Goal: Find specific page/section: Find specific page/section

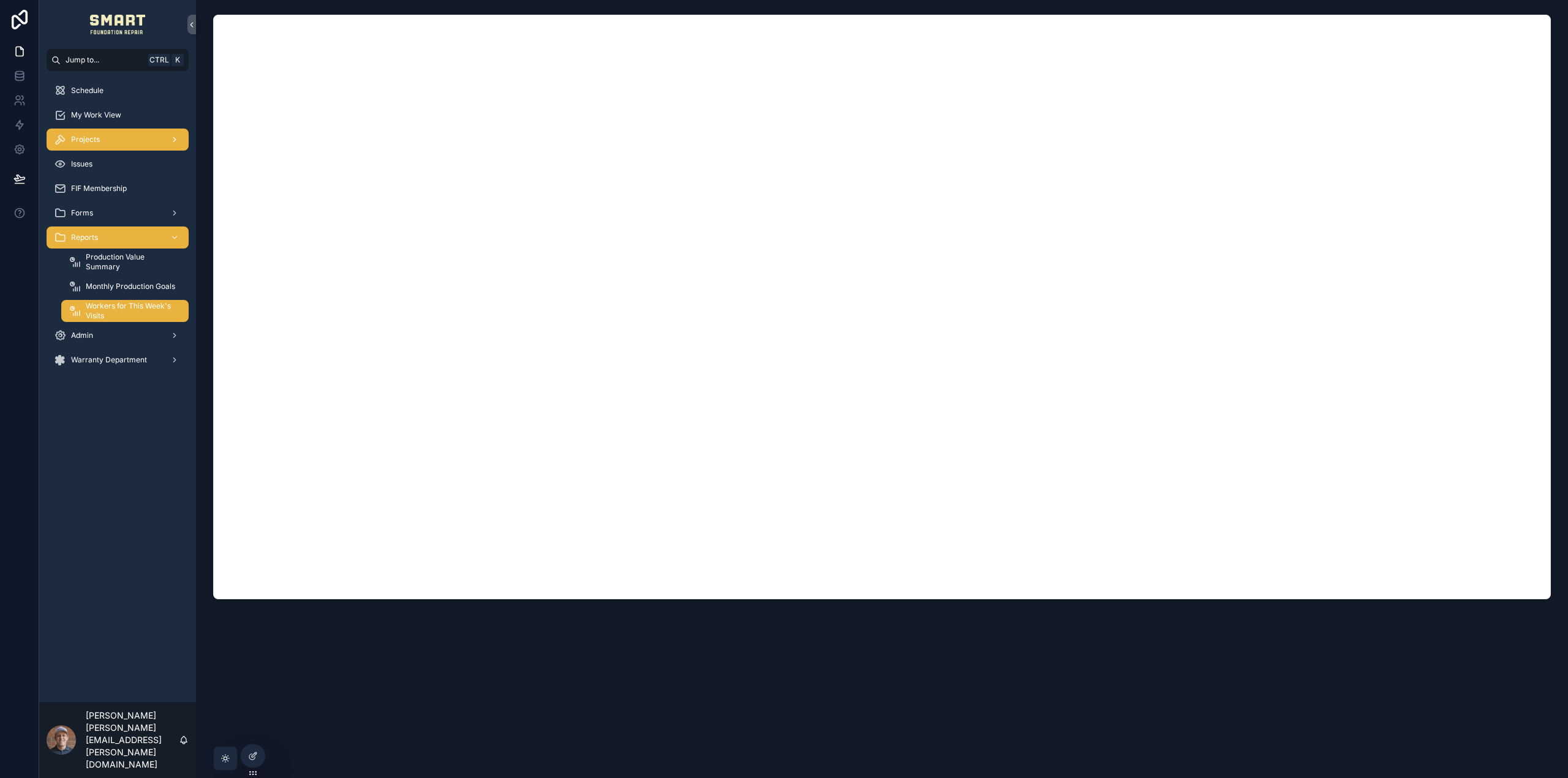
click at [93, 134] on div "Projects" at bounding box center [117, 139] width 128 height 20
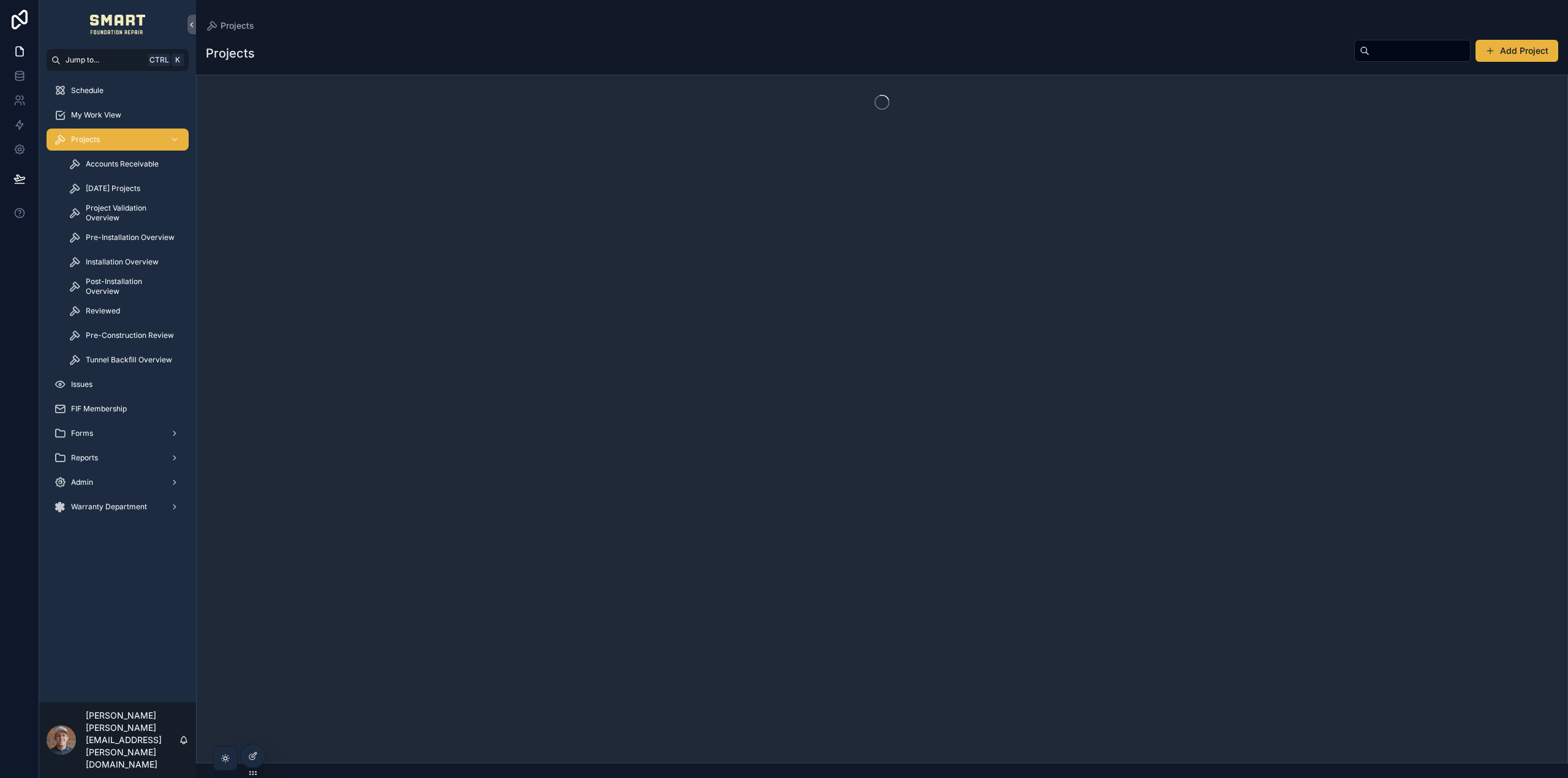
click at [1371, 58] on input "scrollable content" at bounding box center [1420, 51] width 100 height 17
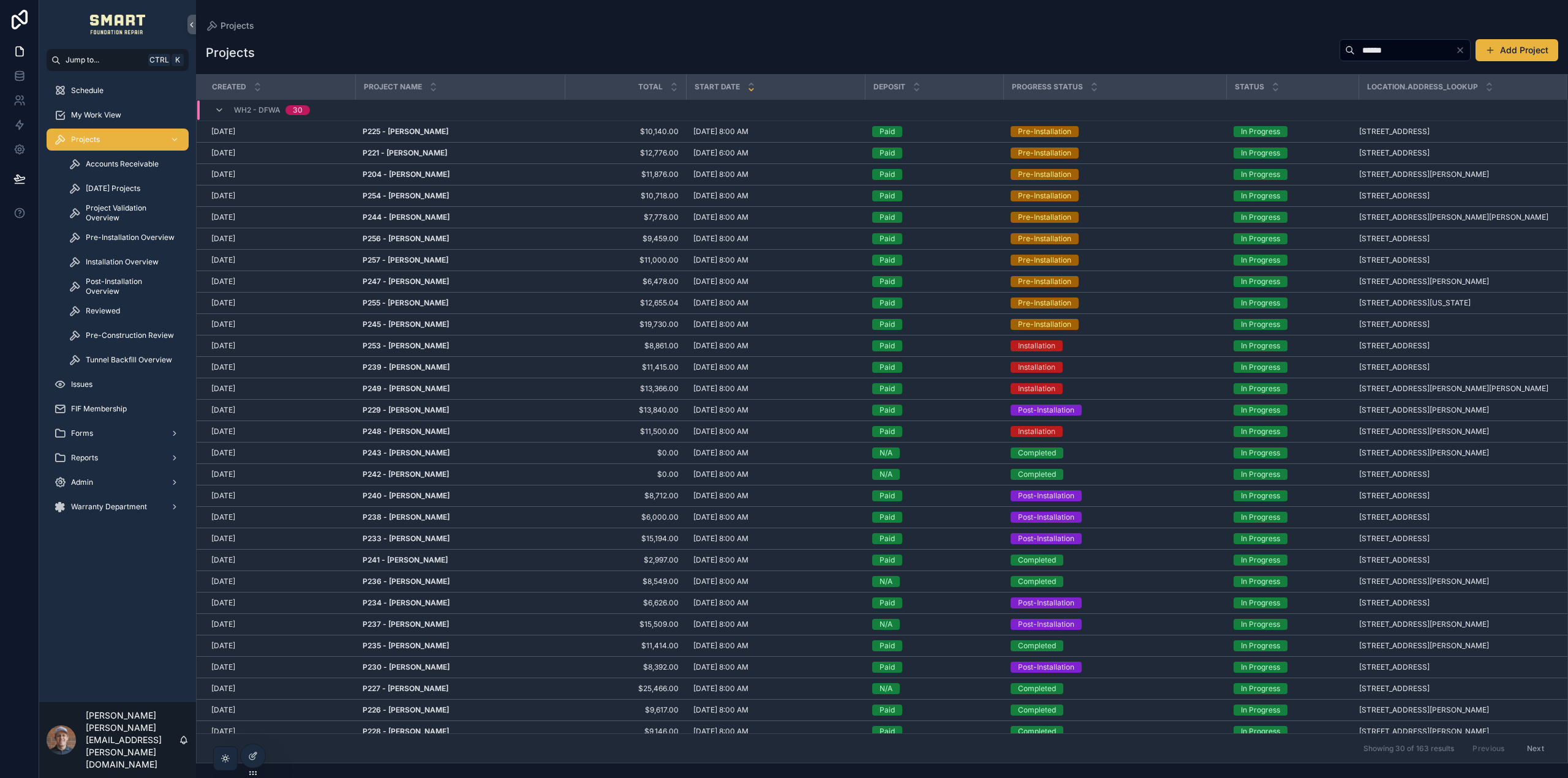
type input "******"
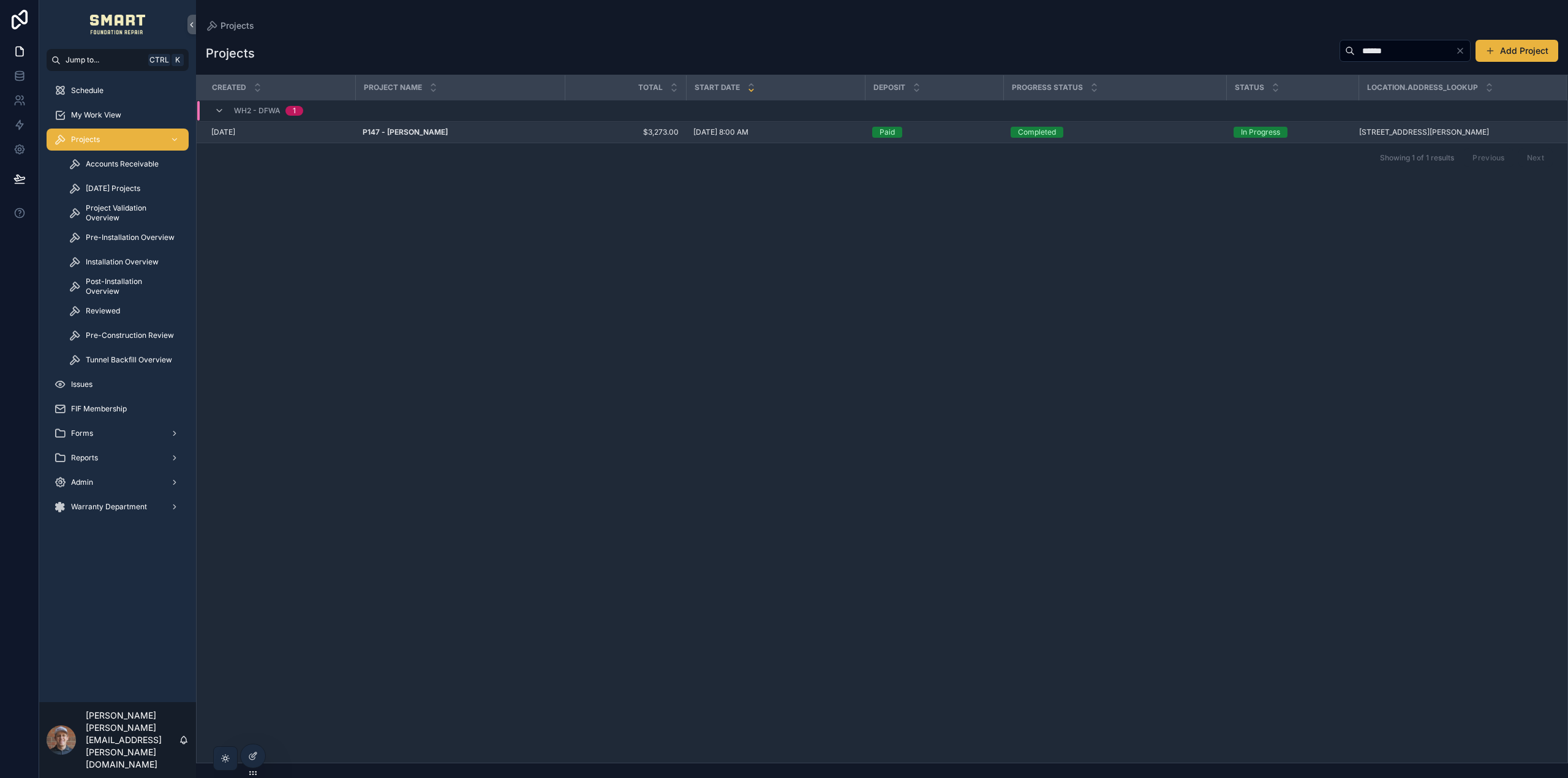
click at [402, 128] on strong "P147 - [PERSON_NAME]" at bounding box center [405, 132] width 85 height 9
